Goal: Task Accomplishment & Management: Use online tool/utility

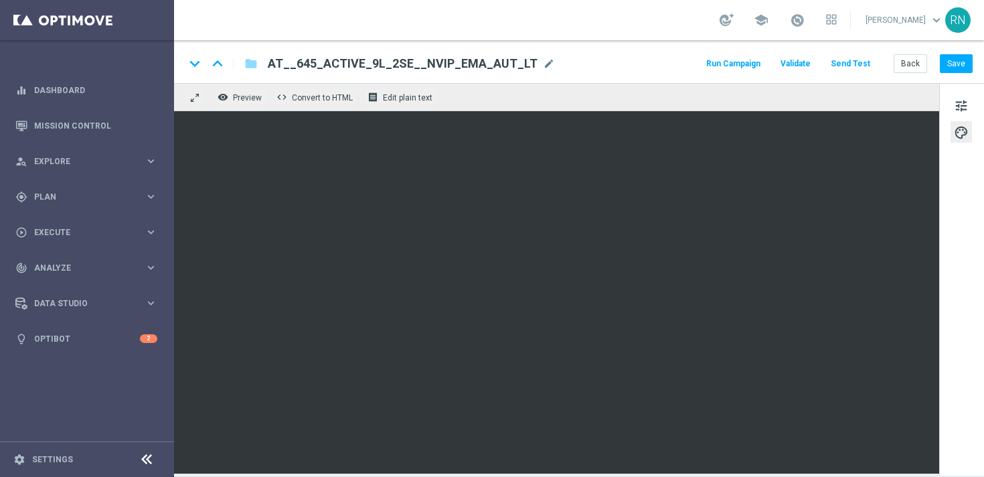
click at [851, 57] on button "Send Test" at bounding box center [851, 64] width 44 height 18
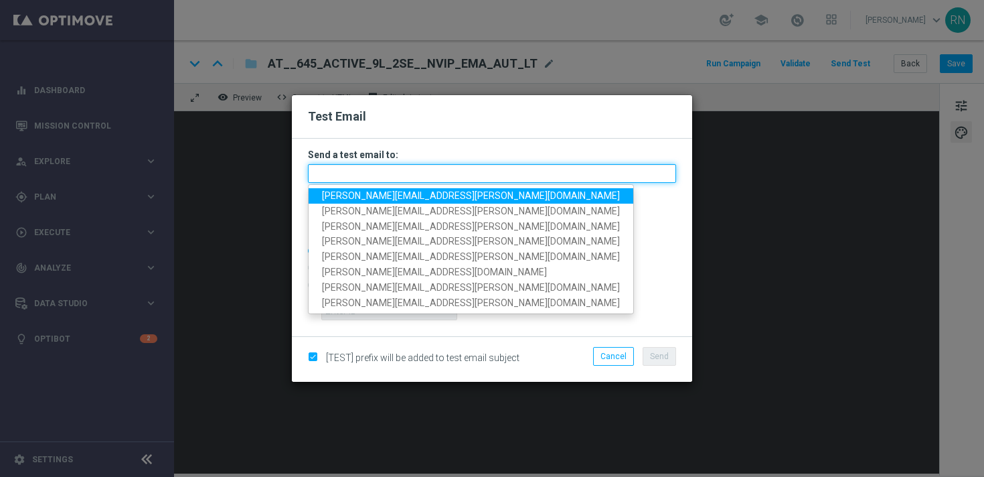
click at [378, 177] on input "text" at bounding box center [492, 173] width 368 height 19
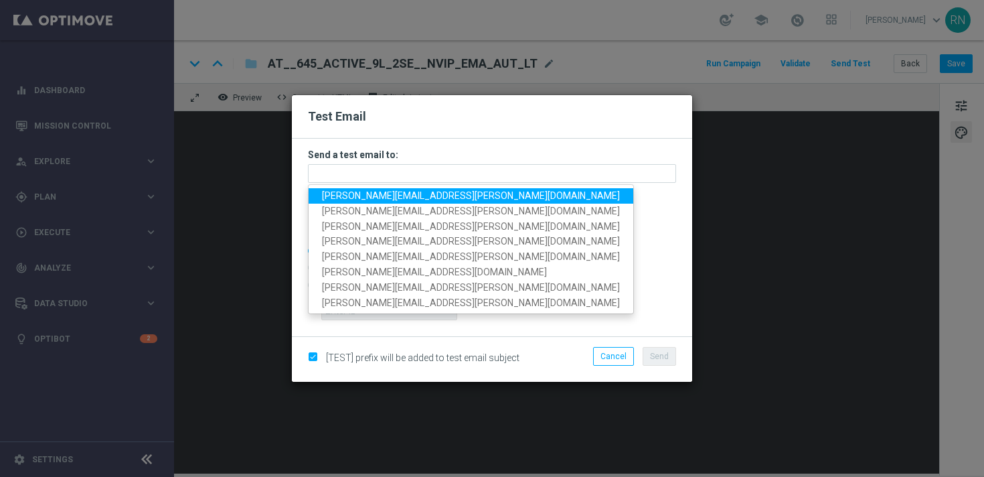
click at [389, 193] on span "[PERSON_NAME][EMAIL_ADDRESS][PERSON_NAME][DOMAIN_NAME]" at bounding box center [471, 195] width 298 height 11
type input "[PERSON_NAME][EMAIL_ADDRESS][PERSON_NAME][DOMAIN_NAME]"
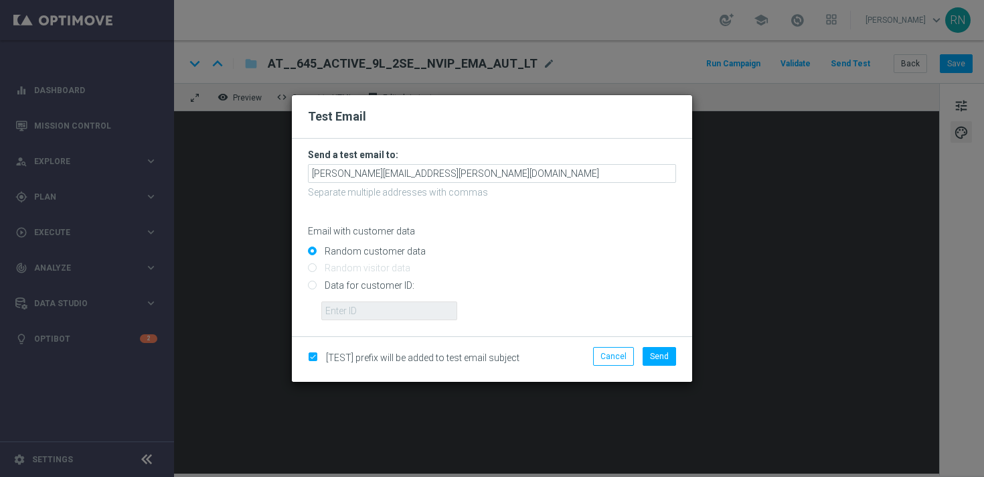
click at [345, 287] on input "Data for customer ID:" at bounding box center [492, 290] width 368 height 19
radio input "true"
click at [393, 317] on input "text" at bounding box center [389, 310] width 136 height 19
paste input "224105369"
type input "224105369"
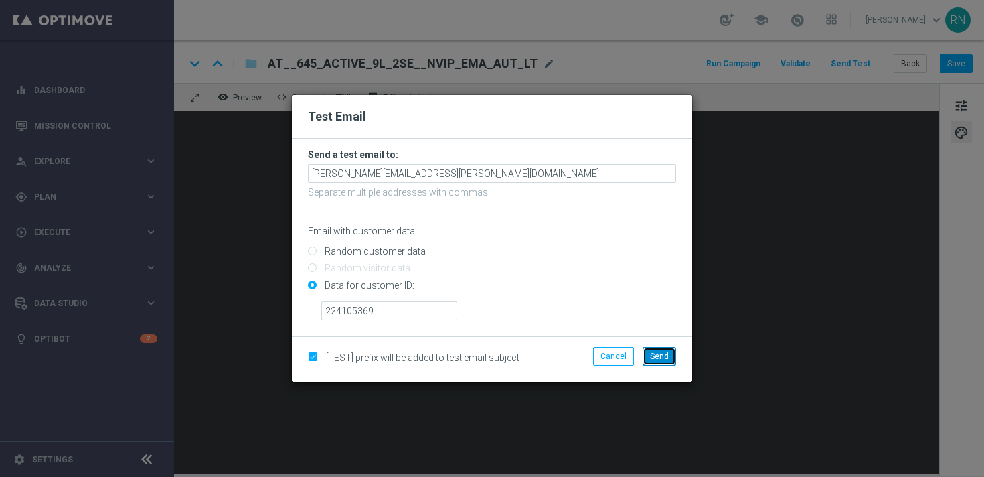
click at [662, 358] on span "Send" at bounding box center [659, 355] width 19 height 9
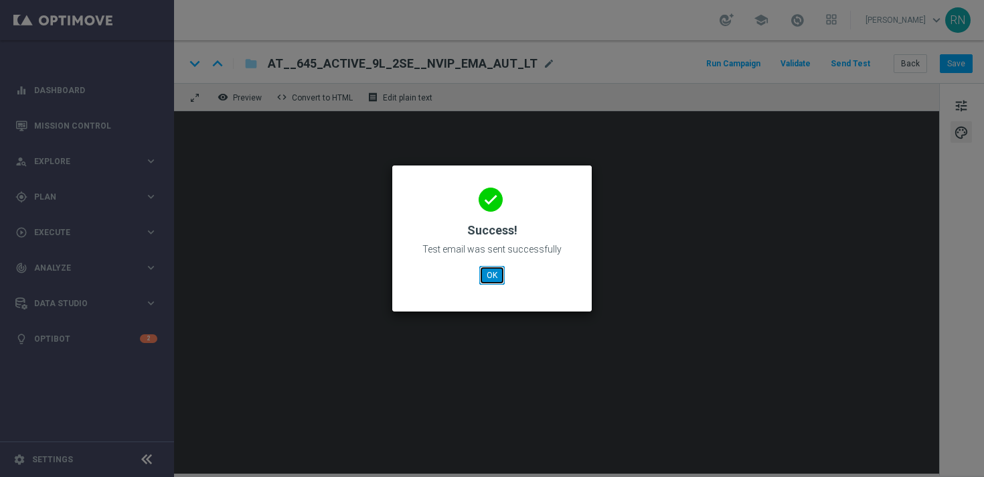
click at [489, 275] on button "OK" at bounding box center [491, 275] width 25 height 19
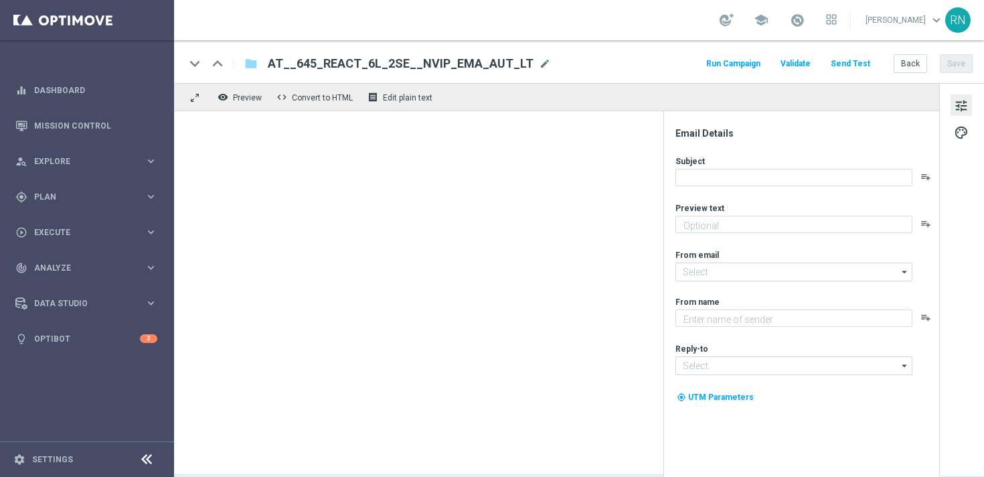
type textarea "SuperEnalotto GRATIS mit deinem LOTTO 6 aus 45."
type input "[EMAIL_ADDRESS][DOMAIN_NAME]"
type textarea "Lottoland"
type input "[EMAIL_ADDRESS][DOMAIN_NAME]"
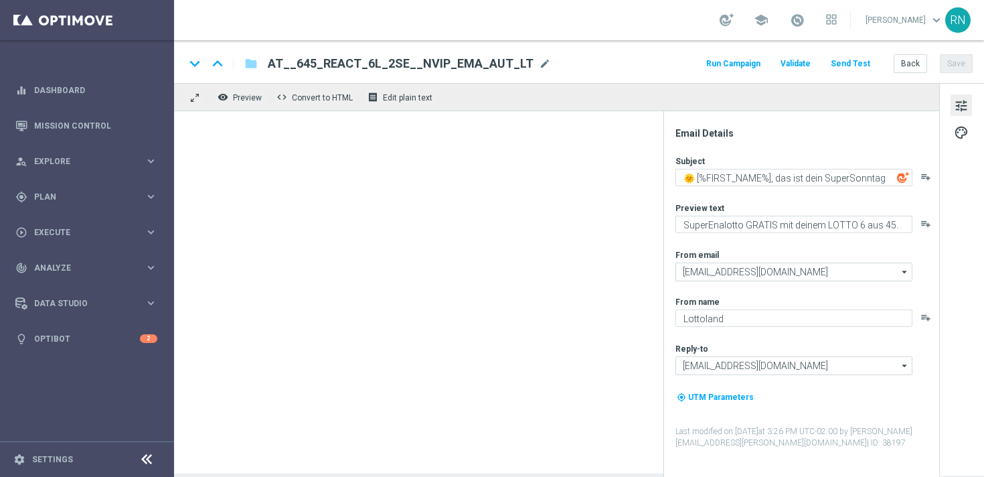
click at [693, 27] on div "school Ronny Niemann keyboard_arrow_down RN" at bounding box center [579, 20] width 810 height 40
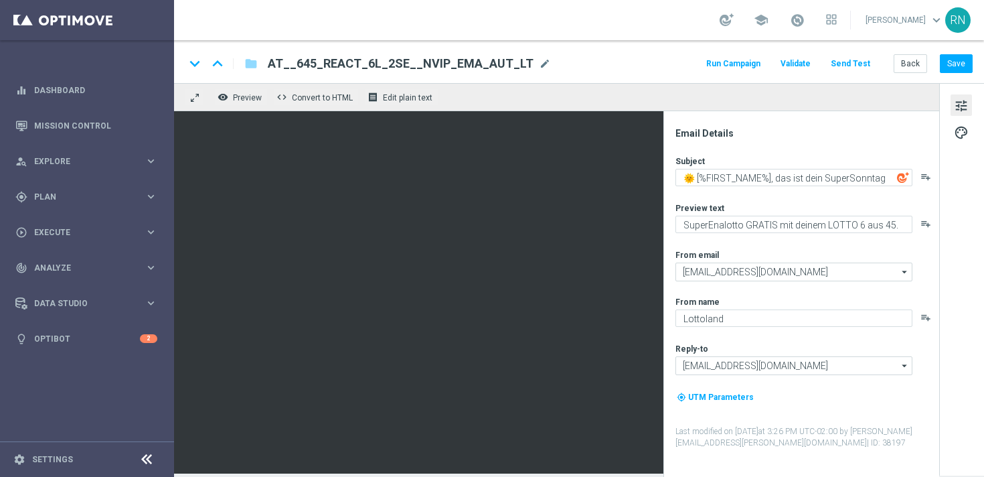
click at [858, 66] on button "Send Test" at bounding box center [851, 64] width 44 height 18
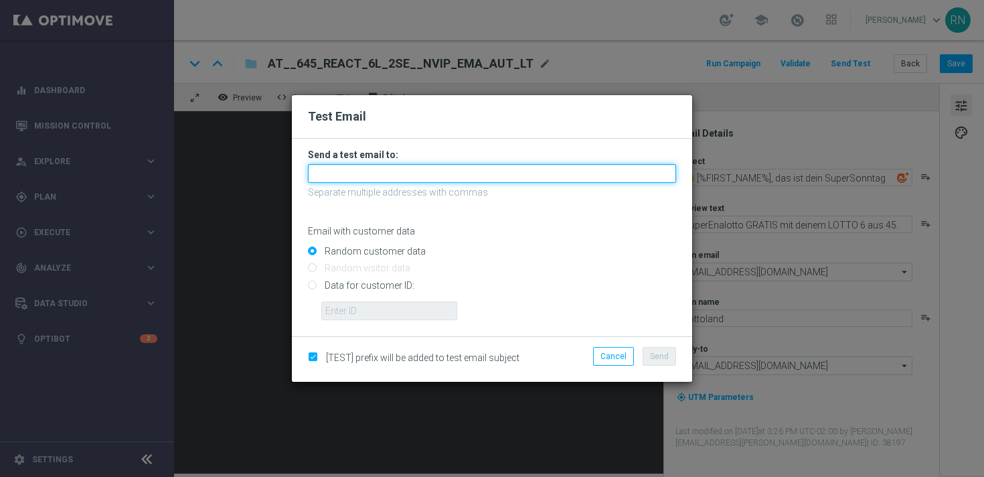
click at [459, 174] on input "text" at bounding box center [492, 173] width 368 height 19
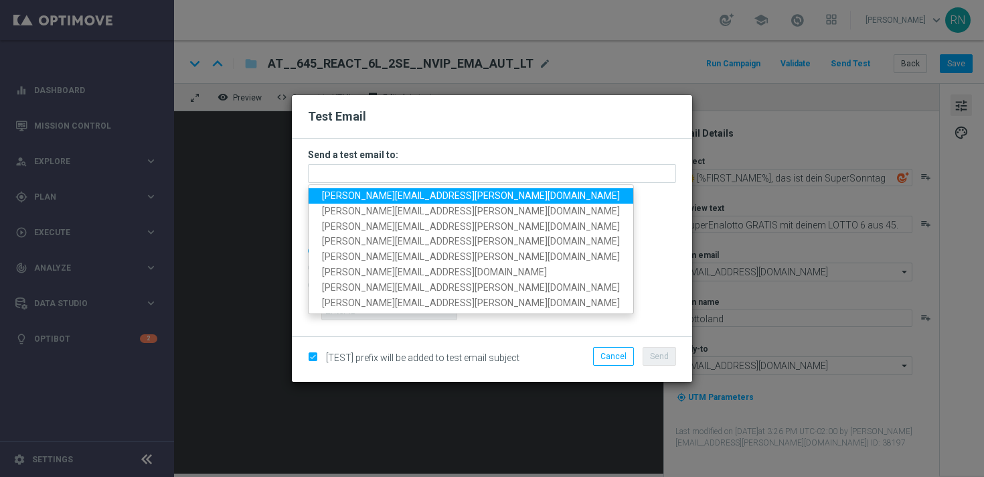
click at [445, 193] on span "[PERSON_NAME][EMAIL_ADDRESS][PERSON_NAME][DOMAIN_NAME]" at bounding box center [471, 195] width 298 height 11
type input "[PERSON_NAME][EMAIL_ADDRESS][PERSON_NAME][DOMAIN_NAME]"
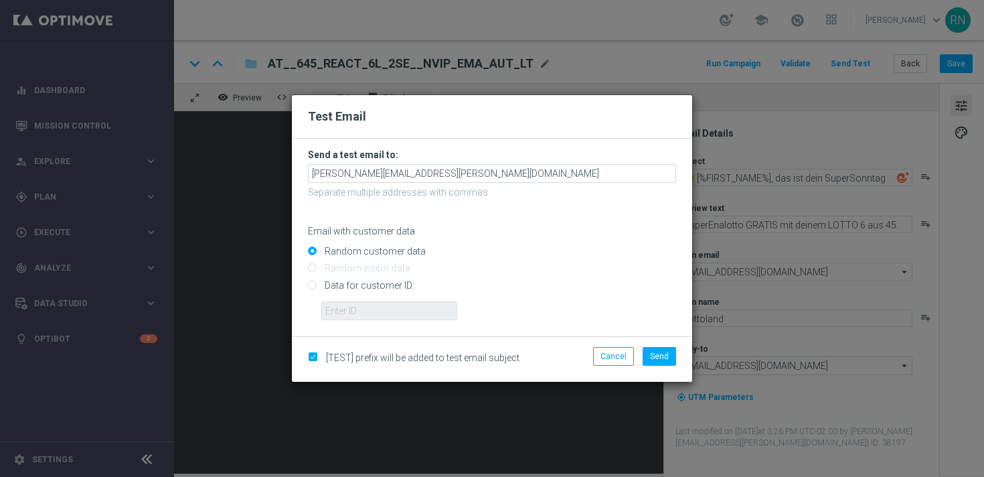
click at [398, 283] on input "Data for customer ID:" at bounding box center [492, 290] width 368 height 19
radio input "true"
click at [439, 305] on input "text" at bounding box center [389, 310] width 136 height 19
paste input "224105369"
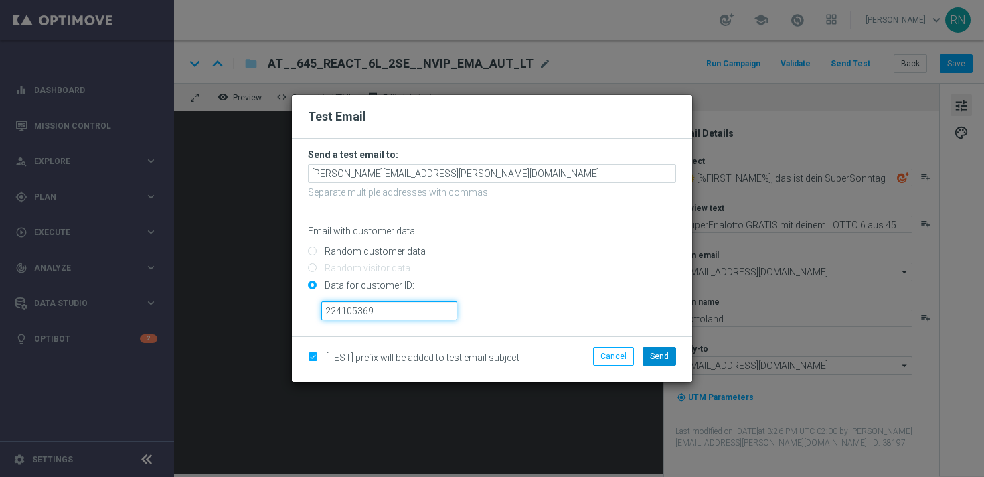
type input "224105369"
click at [665, 356] on span "Send" at bounding box center [659, 355] width 19 height 9
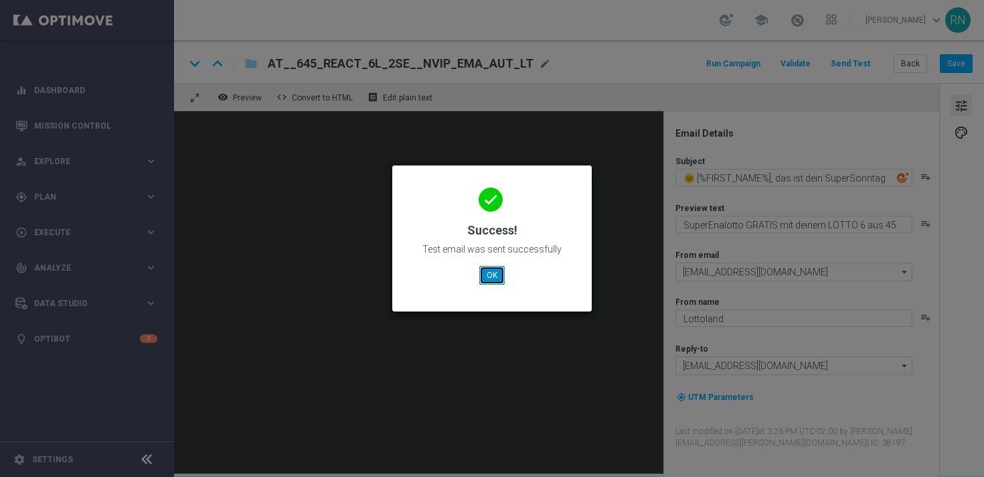
click at [495, 276] on button "OK" at bounding box center [491, 275] width 25 height 19
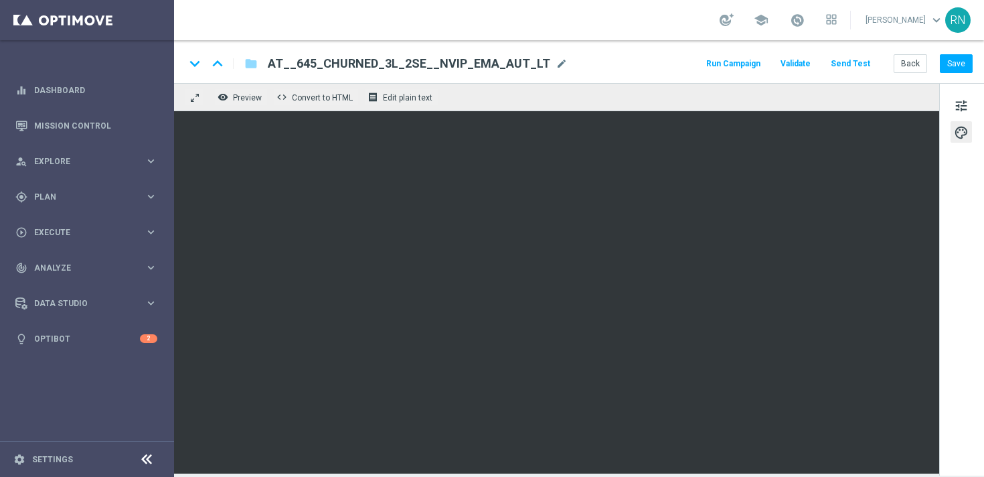
click at [869, 64] on button "Send Test" at bounding box center [851, 64] width 44 height 18
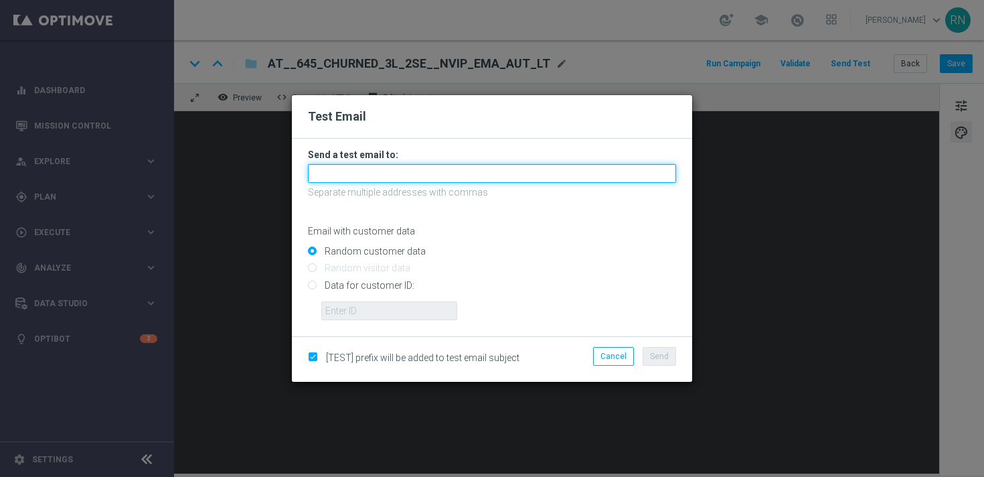
click at [492, 177] on input "text" at bounding box center [492, 173] width 368 height 19
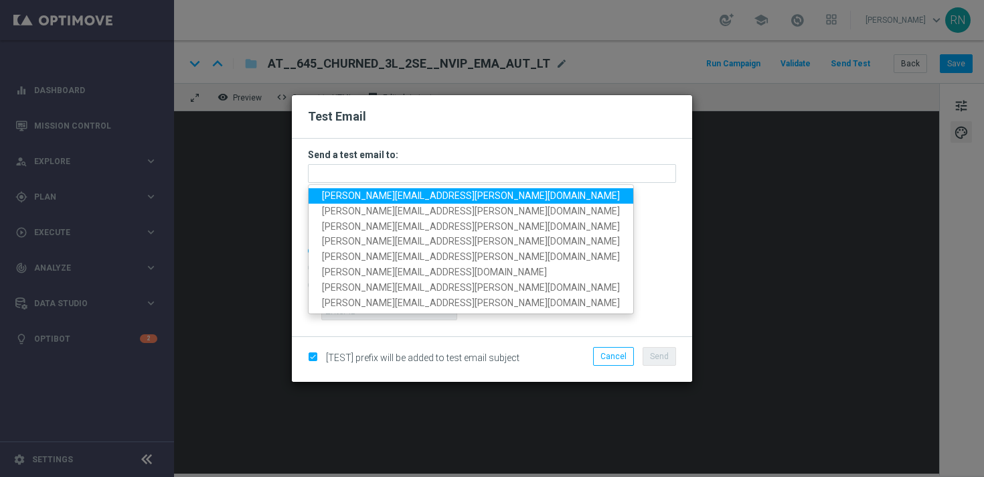
click at [425, 190] on span "[PERSON_NAME][EMAIL_ADDRESS][PERSON_NAME][DOMAIN_NAME]" at bounding box center [471, 195] width 298 height 11
type input "[PERSON_NAME][EMAIL_ADDRESS][PERSON_NAME][DOMAIN_NAME]"
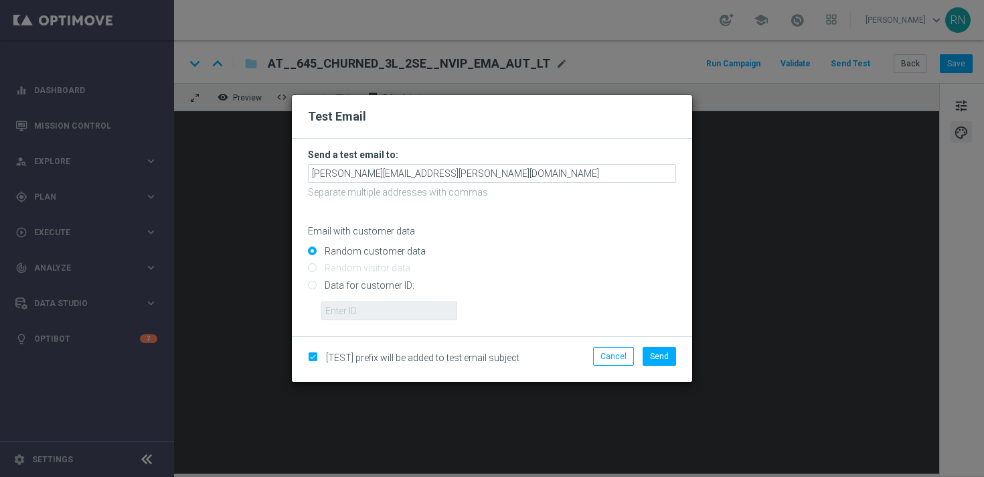
click at [372, 286] on input "Data for customer ID:" at bounding box center [492, 290] width 368 height 19
radio input "true"
click at [412, 307] on input "text" at bounding box center [389, 310] width 136 height 19
paste input "224105369"
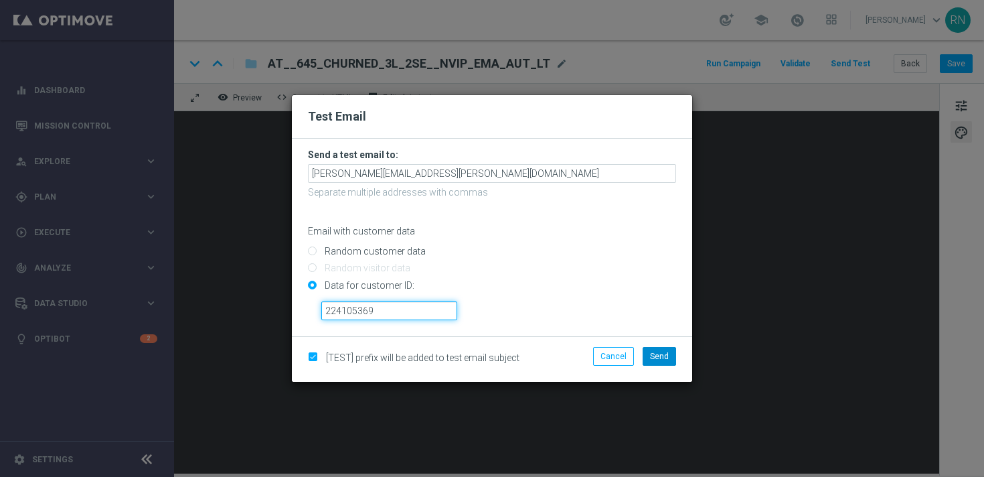
type input "224105369"
click at [655, 354] on span "Send" at bounding box center [659, 355] width 19 height 9
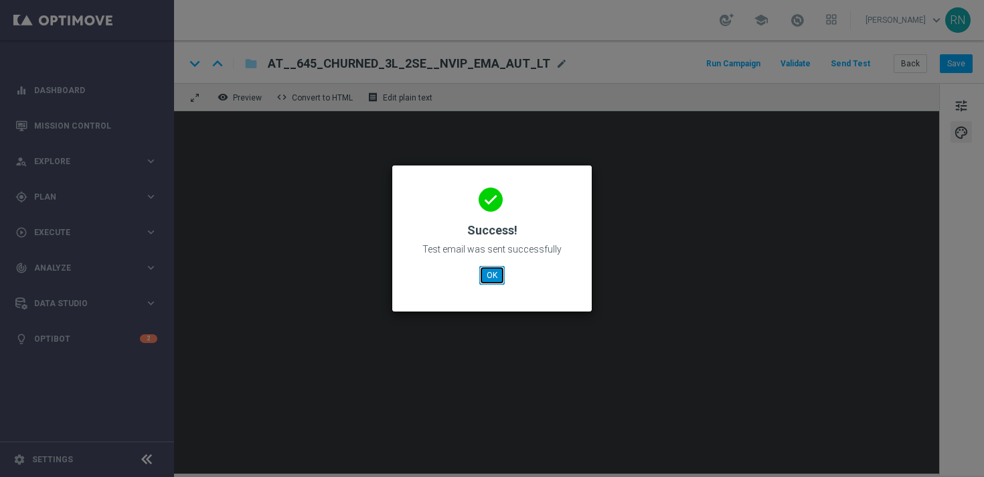
click at [491, 271] on button "OK" at bounding box center [491, 275] width 25 height 19
